Goal: Check status: Check status

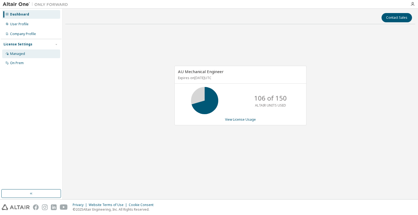
click at [35, 54] on div "Managed" at bounding box center [31, 53] width 58 height 9
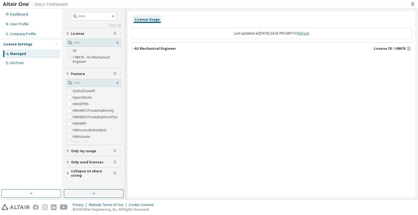
click at [304, 35] on link "Refresh" at bounding box center [303, 33] width 12 height 5
click at [158, 50] on div "AU Mechanical Engineer" at bounding box center [155, 48] width 42 height 4
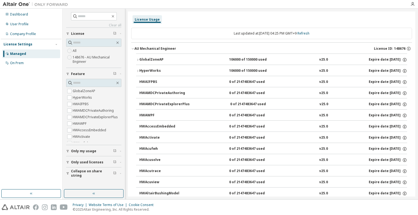
click at [157, 58] on div "GlobalZoneAP" at bounding box center [163, 59] width 49 height 5
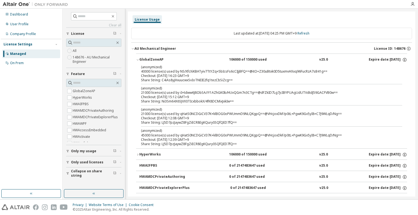
drag, startPoint x: 230, startPoint y: 144, endPoint x: 204, endPoint y: 141, distance: 26.0
click at [204, 141] on div "(anonymized) 45000 license(s) used by qHatS0NCDGiCV37K+klBOG0oPWUmmD9NLQKgpQ==@…" at bounding box center [265, 137] width 248 height 18
click at [182, 115] on div "(anonymized) 21000 license(s) used by qHatS0NCDGiCV37K+klBOG0oPWUmmD9NLQKgpQ==@…" at bounding box center [265, 111] width 248 height 9
click at [178, 93] on div "(anonymized) 21000 license(s) used by iI+tdww6J8ObSA//Y1AZhGK0b/HUvQGm7n3CTg==@…" at bounding box center [265, 90] width 248 height 9
click at [180, 74] on div "Checkout: 2025-09-12 16:23 GMT+9" at bounding box center [265, 76] width 248 height 4
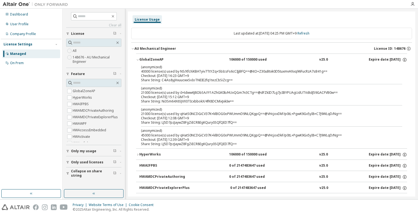
click at [378, 80] on div "Share String: C4iAs8yjHxuucwxSvIoTNEIE2fq1tezCbSiZcg==" at bounding box center [265, 80] width 248 height 4
click at [358, 77] on div "Checkout: 2025-09-12 16:23 GMT+9" at bounding box center [265, 76] width 248 height 4
click at [309, 31] on link "Refresh" at bounding box center [303, 33] width 12 height 5
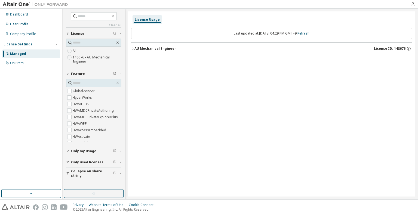
click at [160, 50] on div "AU Mechanical Engineer" at bounding box center [155, 48] width 42 height 4
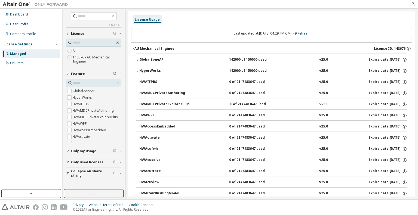
click at [164, 56] on button "GlobalZoneAP 142000 of 150000 used v25.0 Expire date: 2026-04-01" at bounding box center [271, 60] width 271 height 12
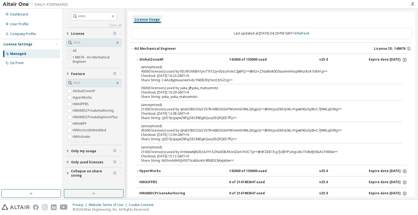
click at [164, 156] on div "Checkout: 2025-09-12 15:12 GMT+9" at bounding box center [265, 156] width 248 height 4
